Goal: Task Accomplishment & Management: Manage account settings

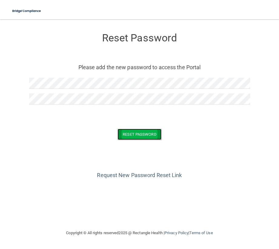
click at [148, 136] on button "Reset Password" at bounding box center [139, 134] width 44 height 11
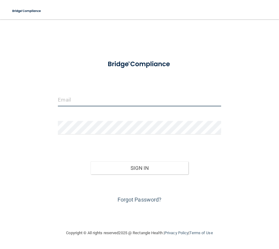
click at [69, 100] on input "email" at bounding box center [139, 100] width 163 height 14
type input "[PERSON_NAME][EMAIL_ADDRESS][DOMAIN_NAME]"
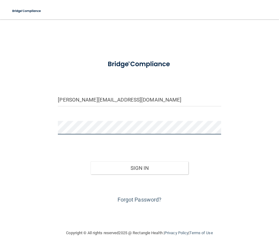
click at [90, 161] on button "Sign In" at bounding box center [139, 167] width 98 height 13
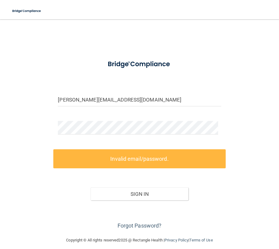
click at [107, 151] on label "Invalid email/password." at bounding box center [139, 158] width 172 height 19
